Goal: Task Accomplishment & Management: Complete application form

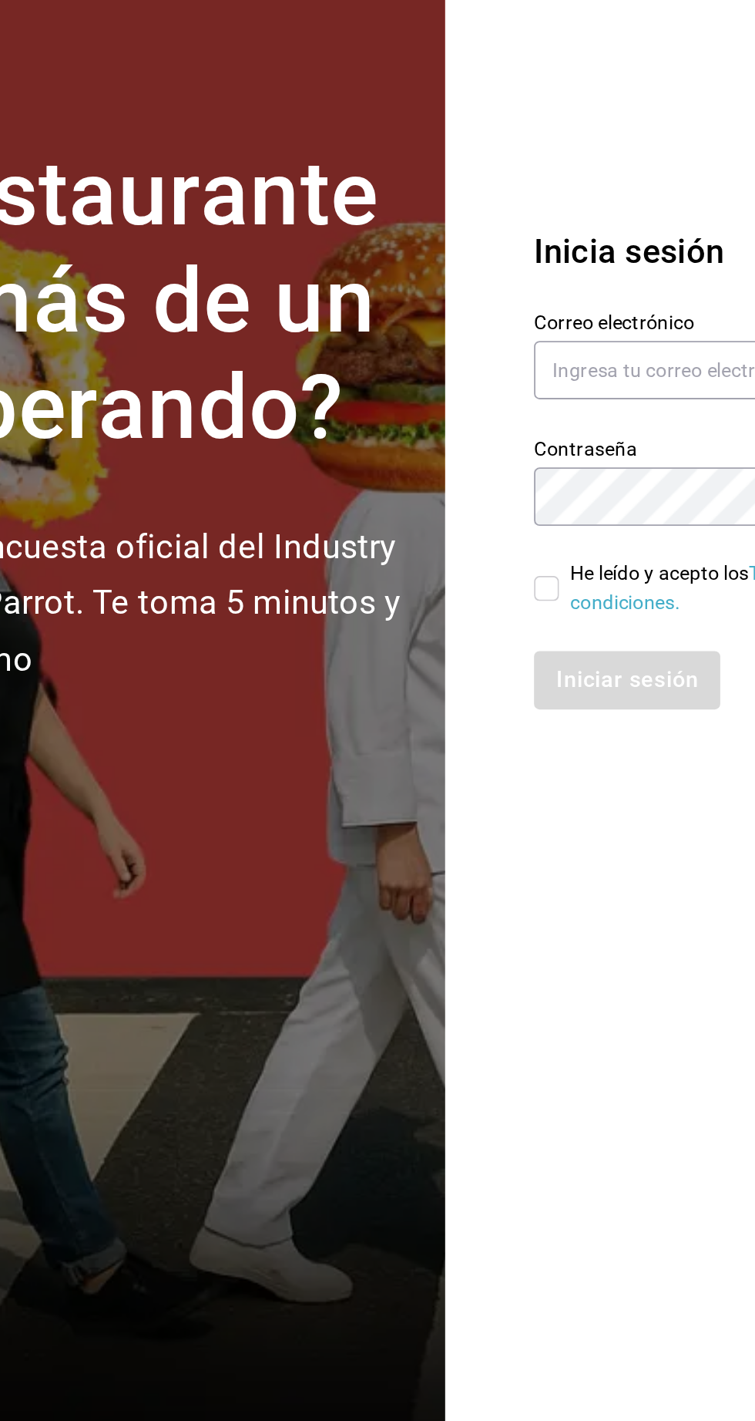
click at [511, 784] on input "He leído y acepto los Términos y condiciones." at bounding box center [510, 777] width 14 height 14
checkbox input "true"
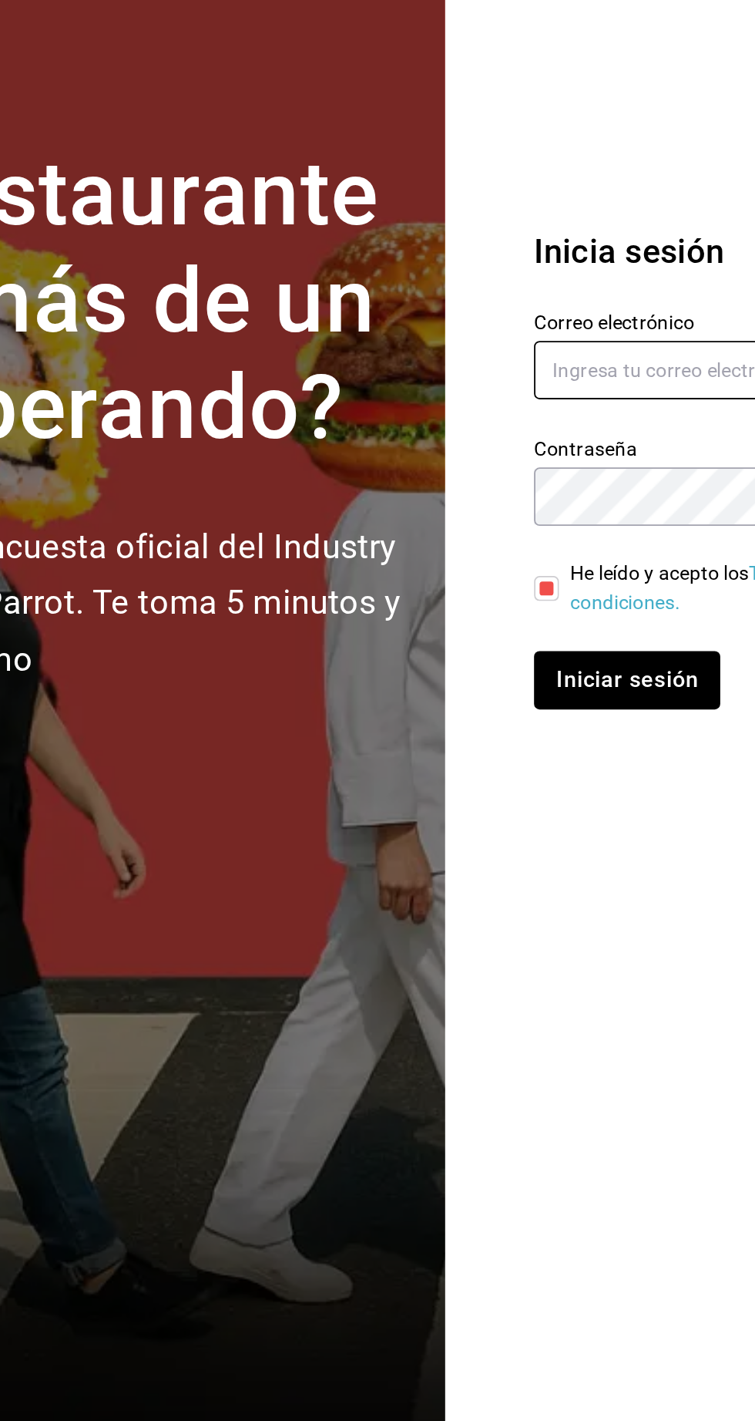
click at [574, 672] on input "text" at bounding box center [611, 656] width 216 height 32
type input "agustin.osuna@gmail.com"
click at [503, 812] on button "Iniciar sesión" at bounding box center [554, 828] width 103 height 32
